Goal: Information Seeking & Learning: Check status

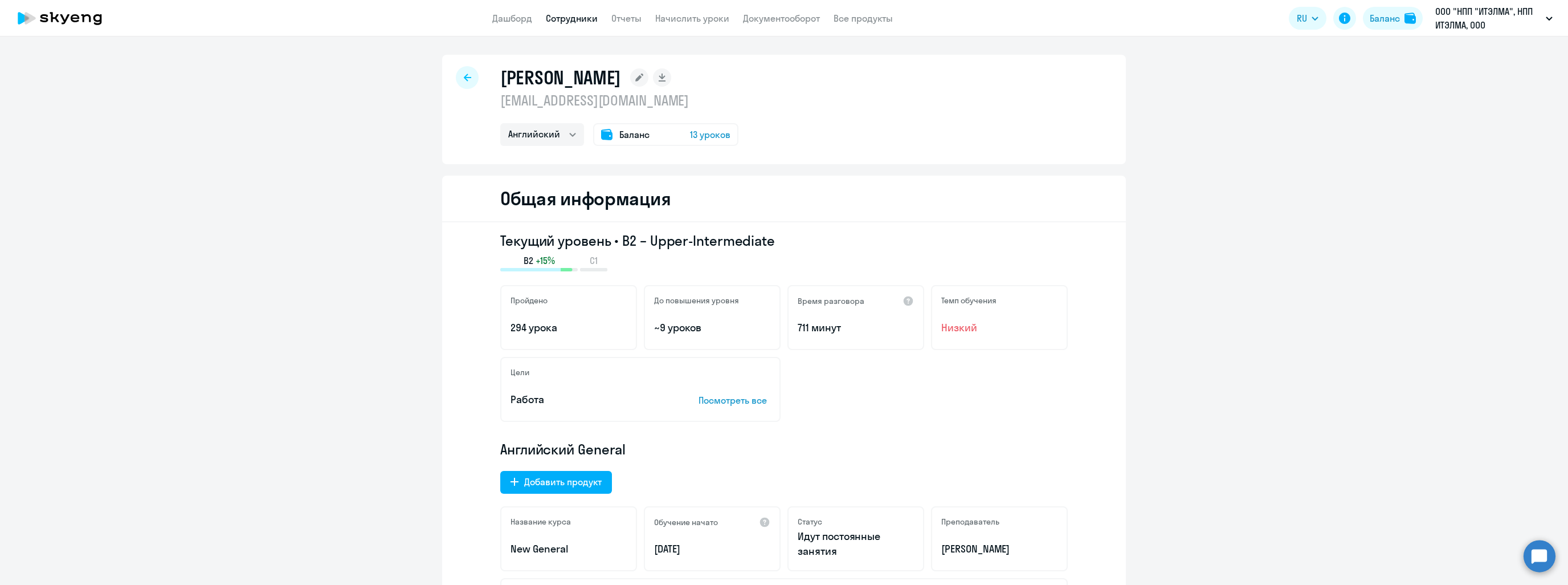
select select "english"
click at [516, 18] on link "Дашборд" at bounding box center [512, 18] width 40 height 11
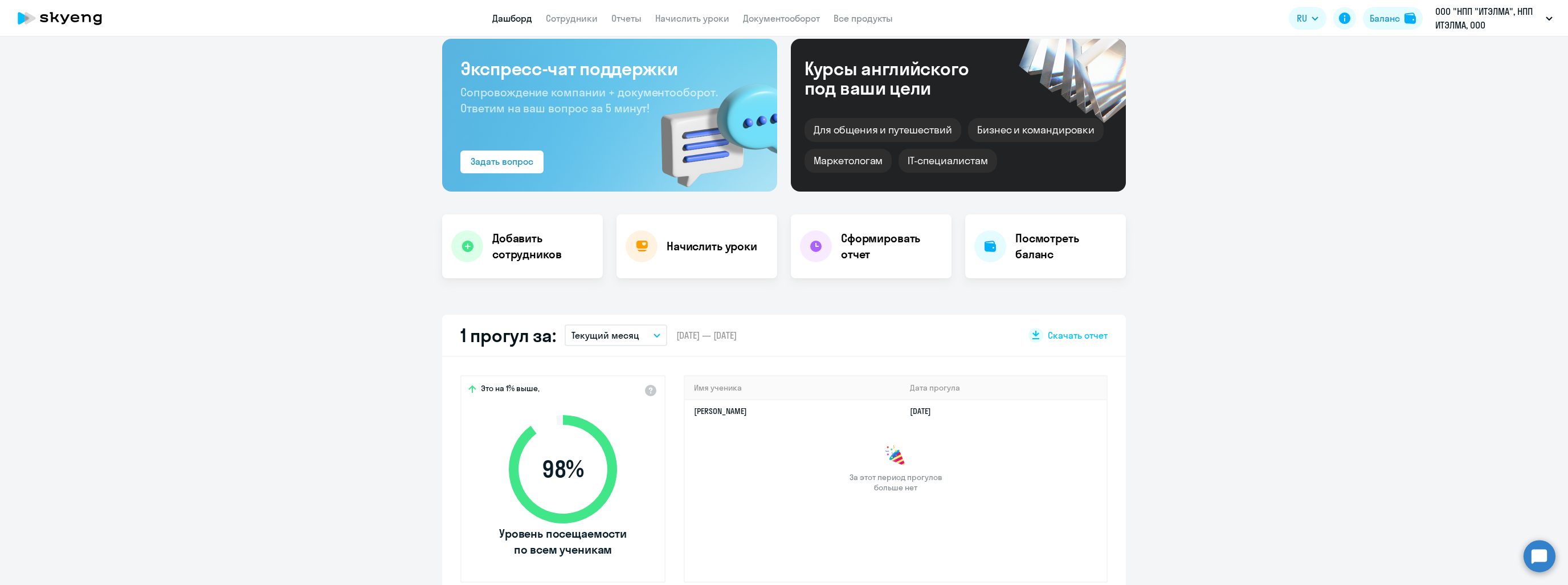
scroll to position [228, 0]
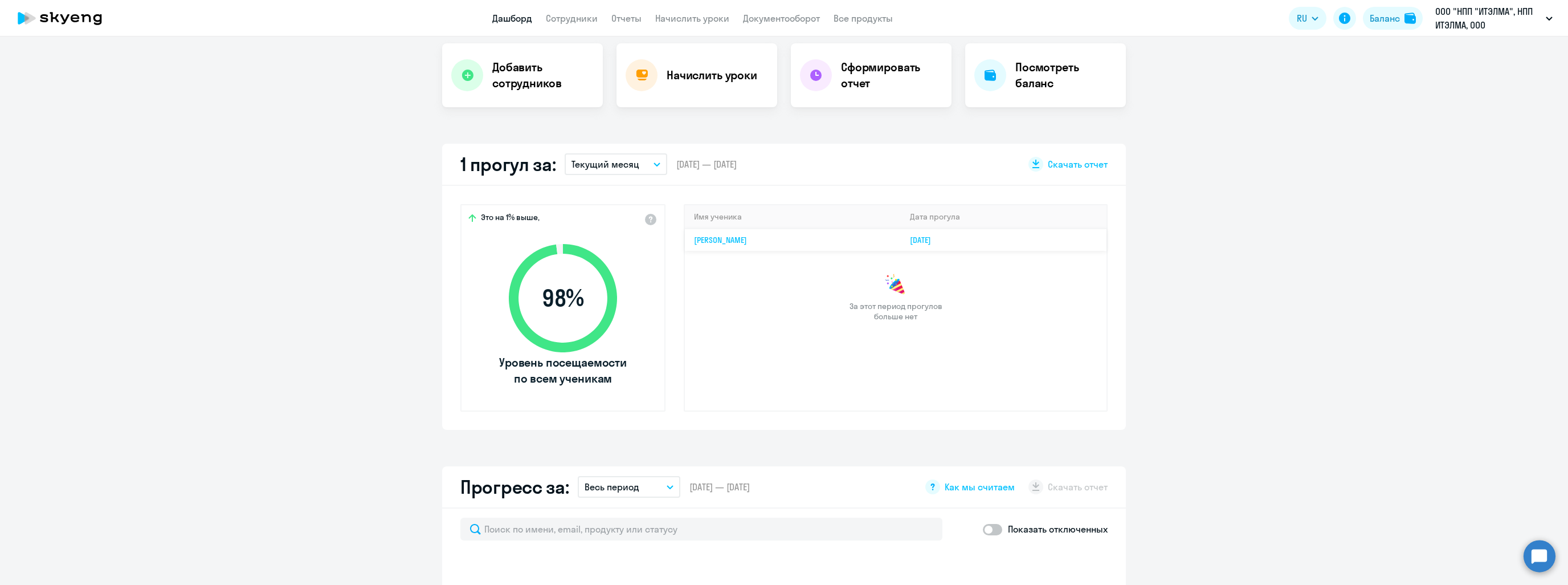
click at [721, 235] on link "[PERSON_NAME]" at bounding box center [720, 240] width 53 height 11
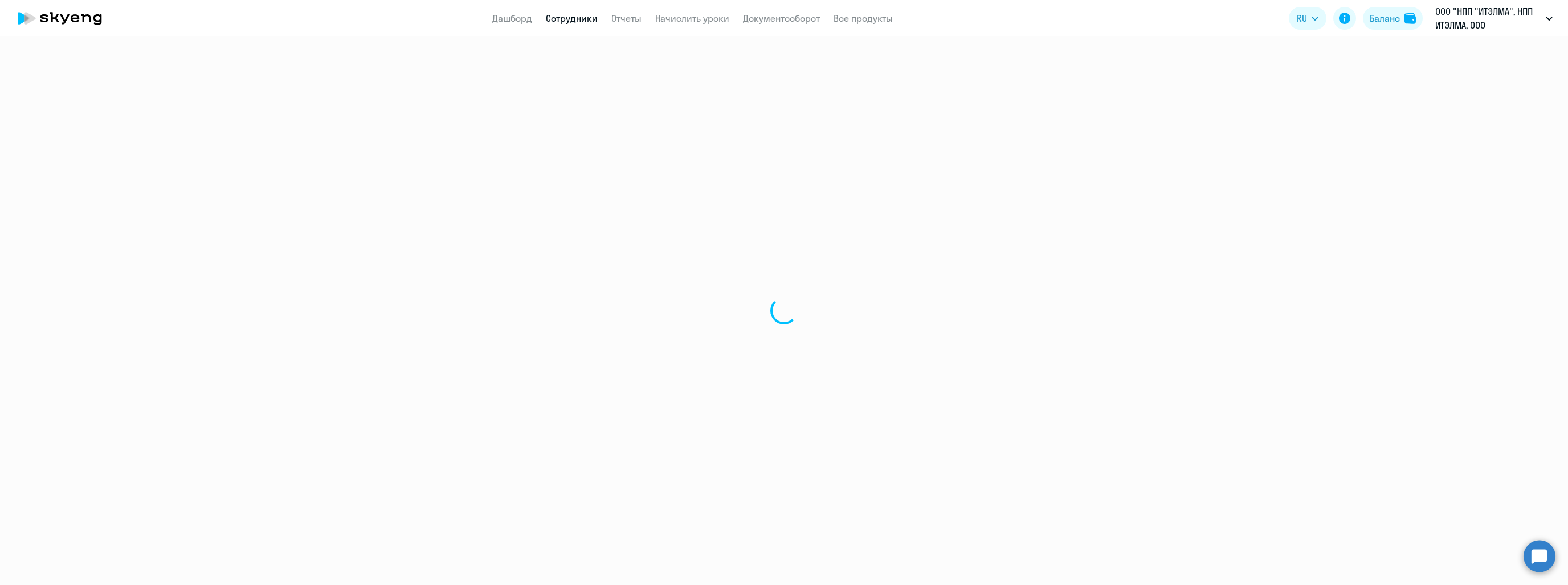
select select "english"
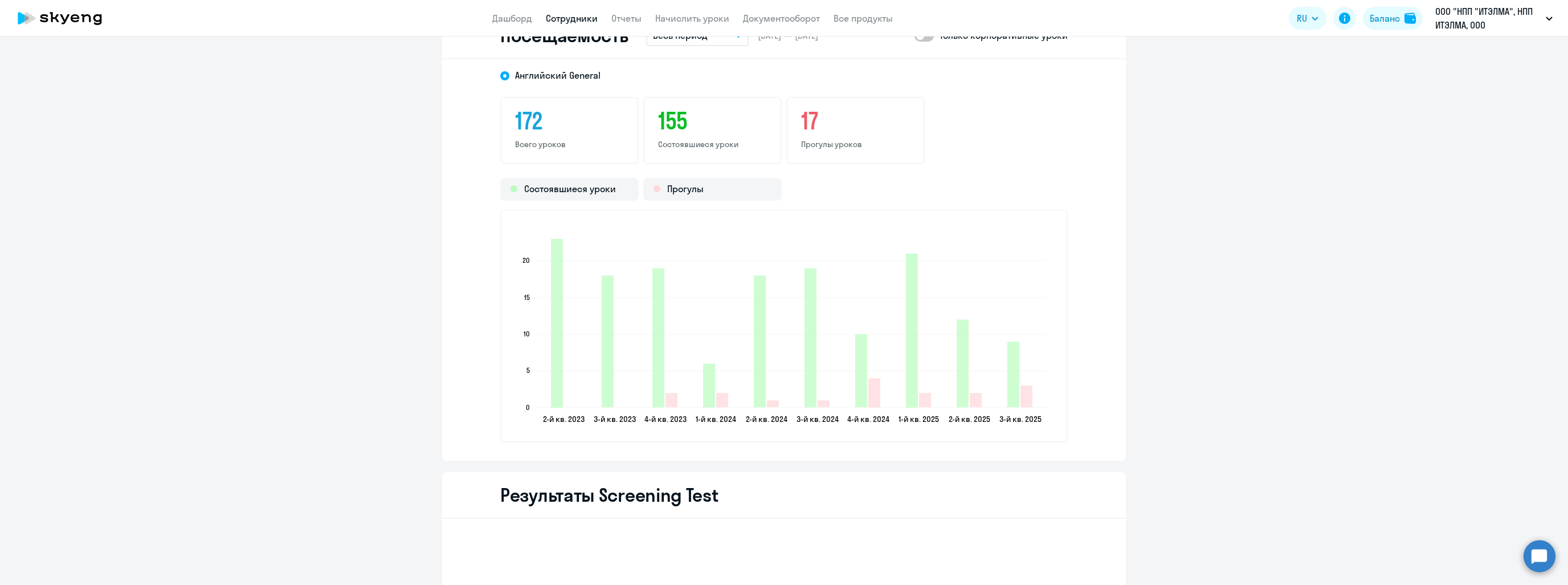
scroll to position [1538, 0]
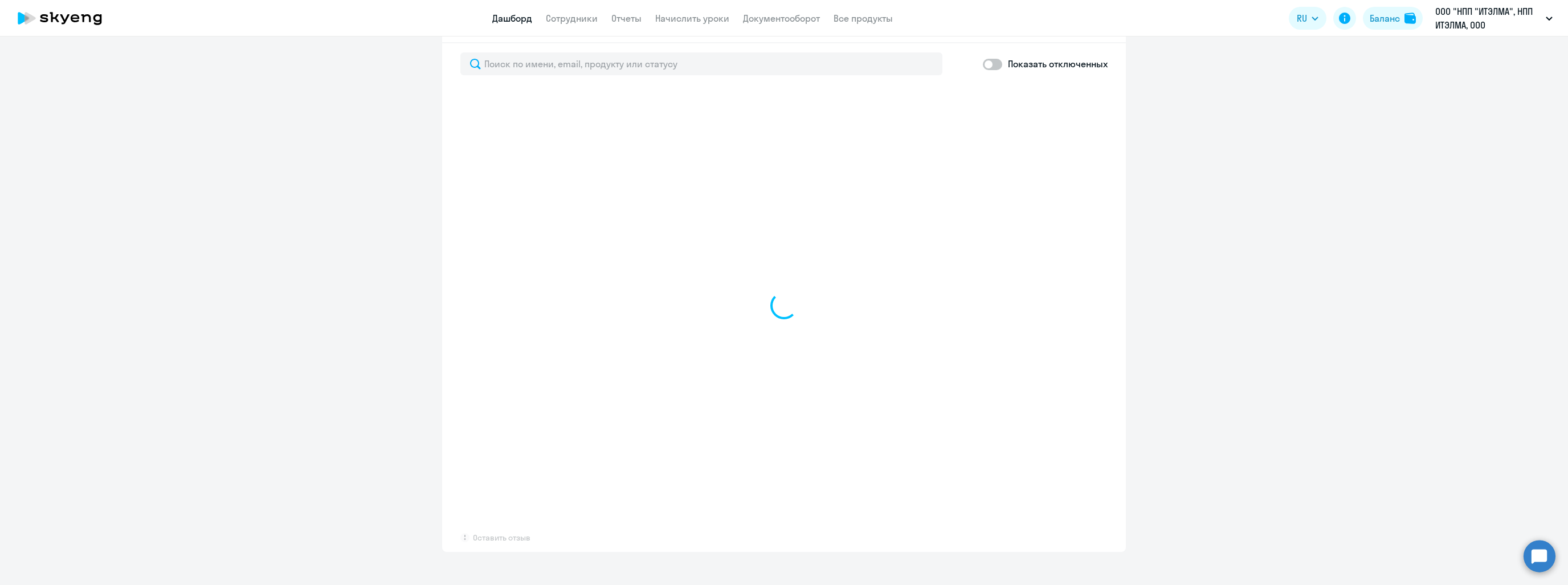
scroll to position [692, 0]
select select "30"
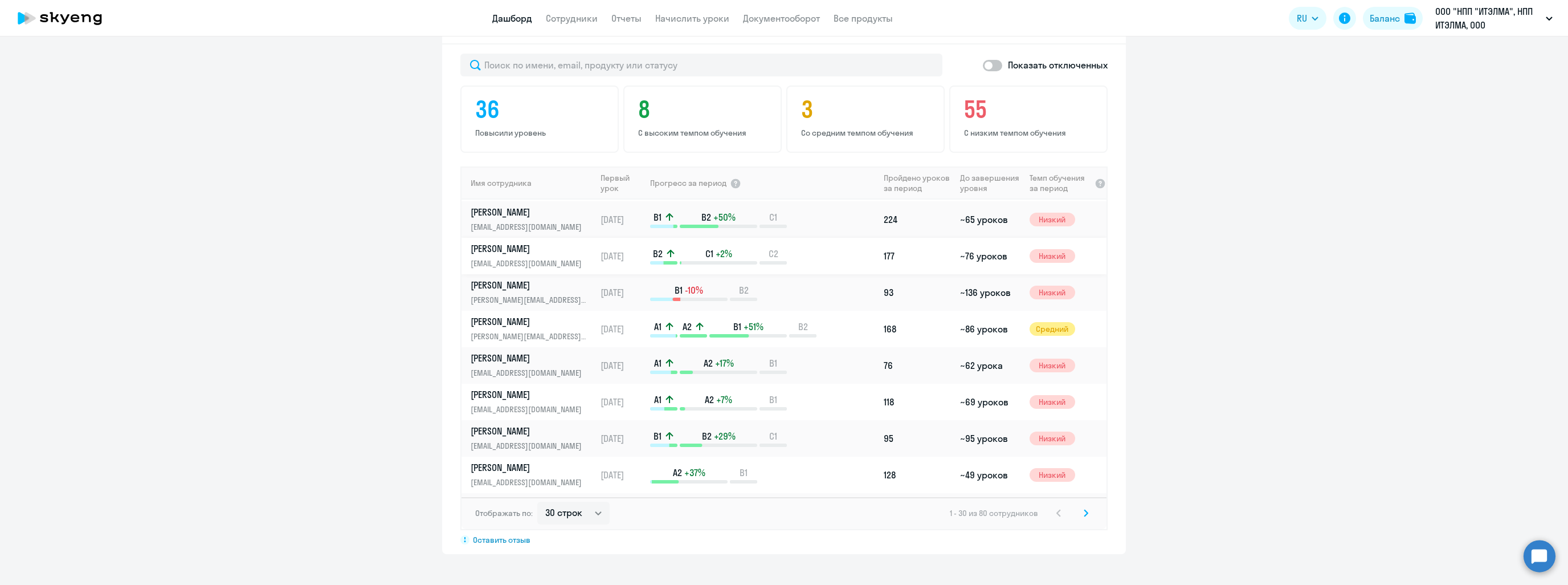
scroll to position [797, 0]
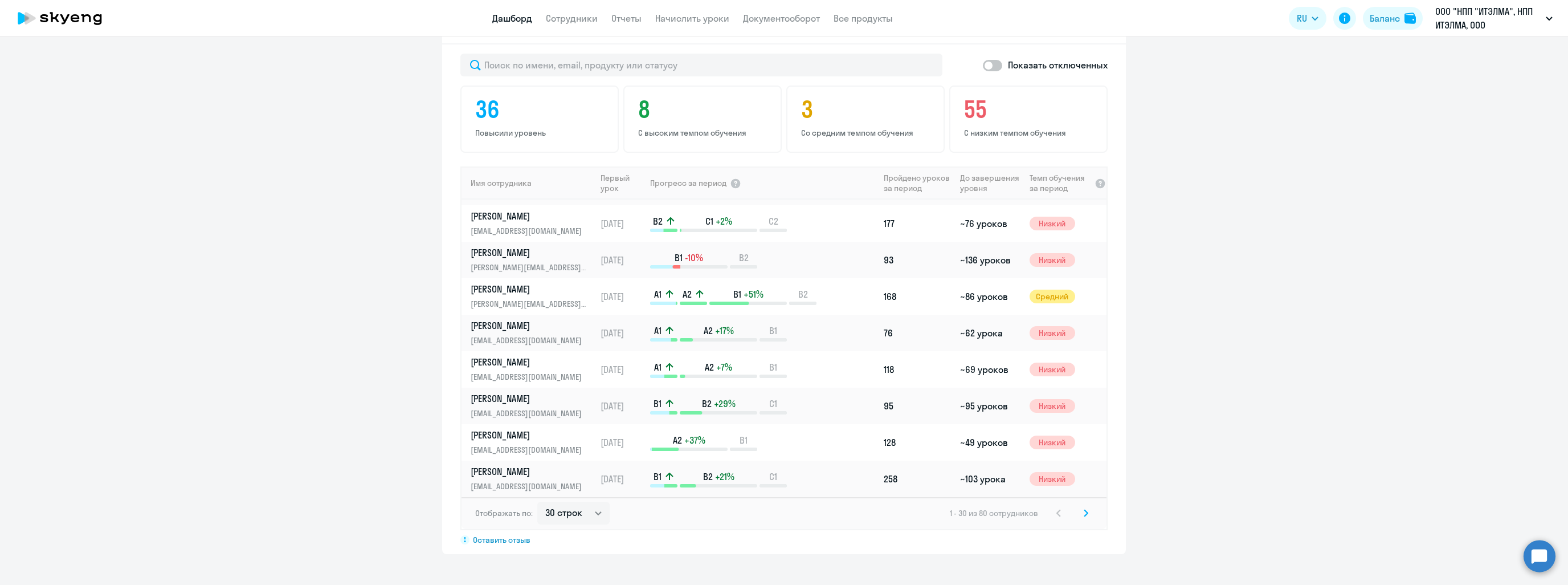
click at [1084, 509] on icon at bounding box center [1086, 512] width 3 height 7
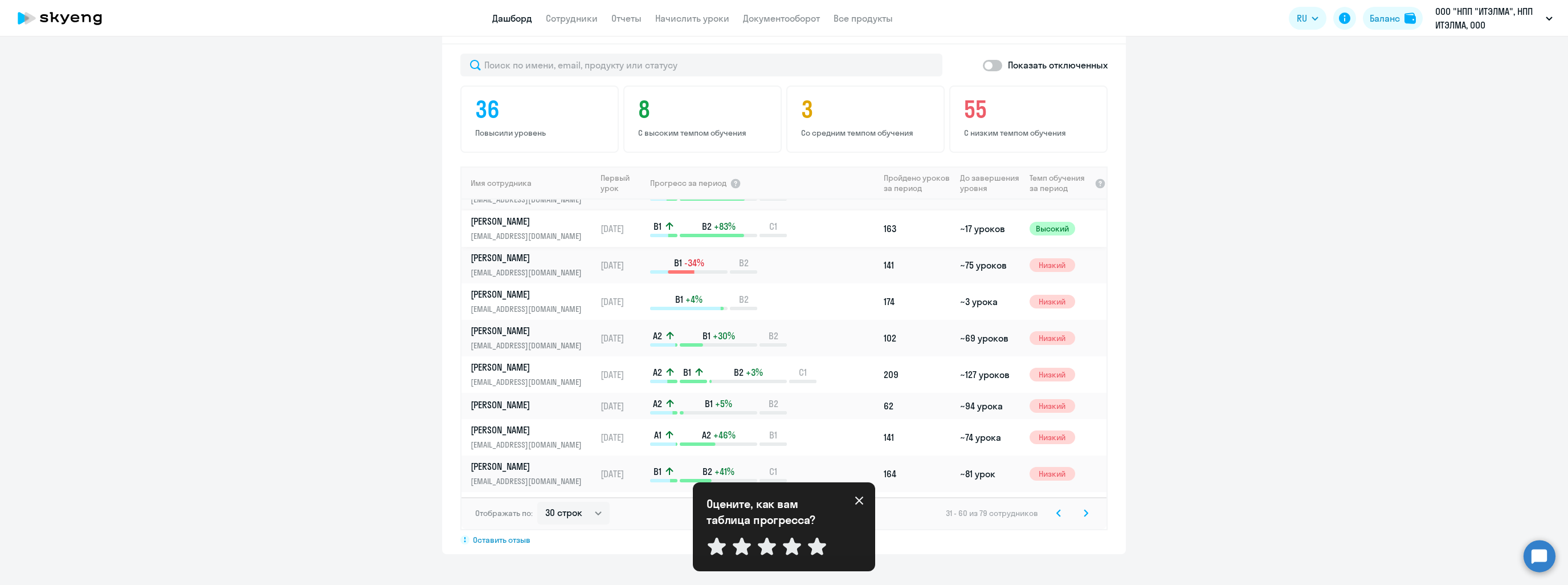
scroll to position [399, 0]
